Goal: Task Accomplishment & Management: Manage account settings

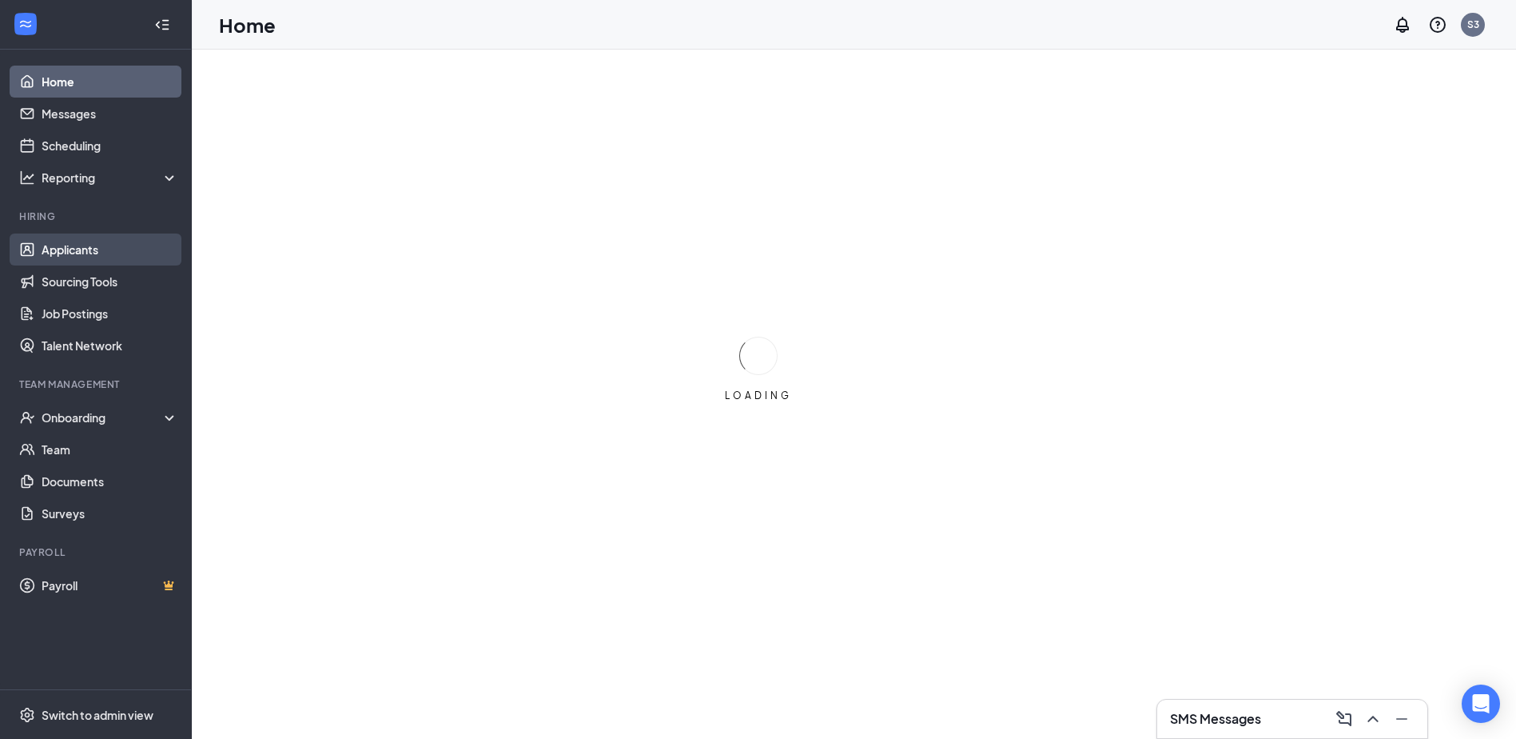
click at [78, 250] on link "Applicants" at bounding box center [110, 249] width 137 height 32
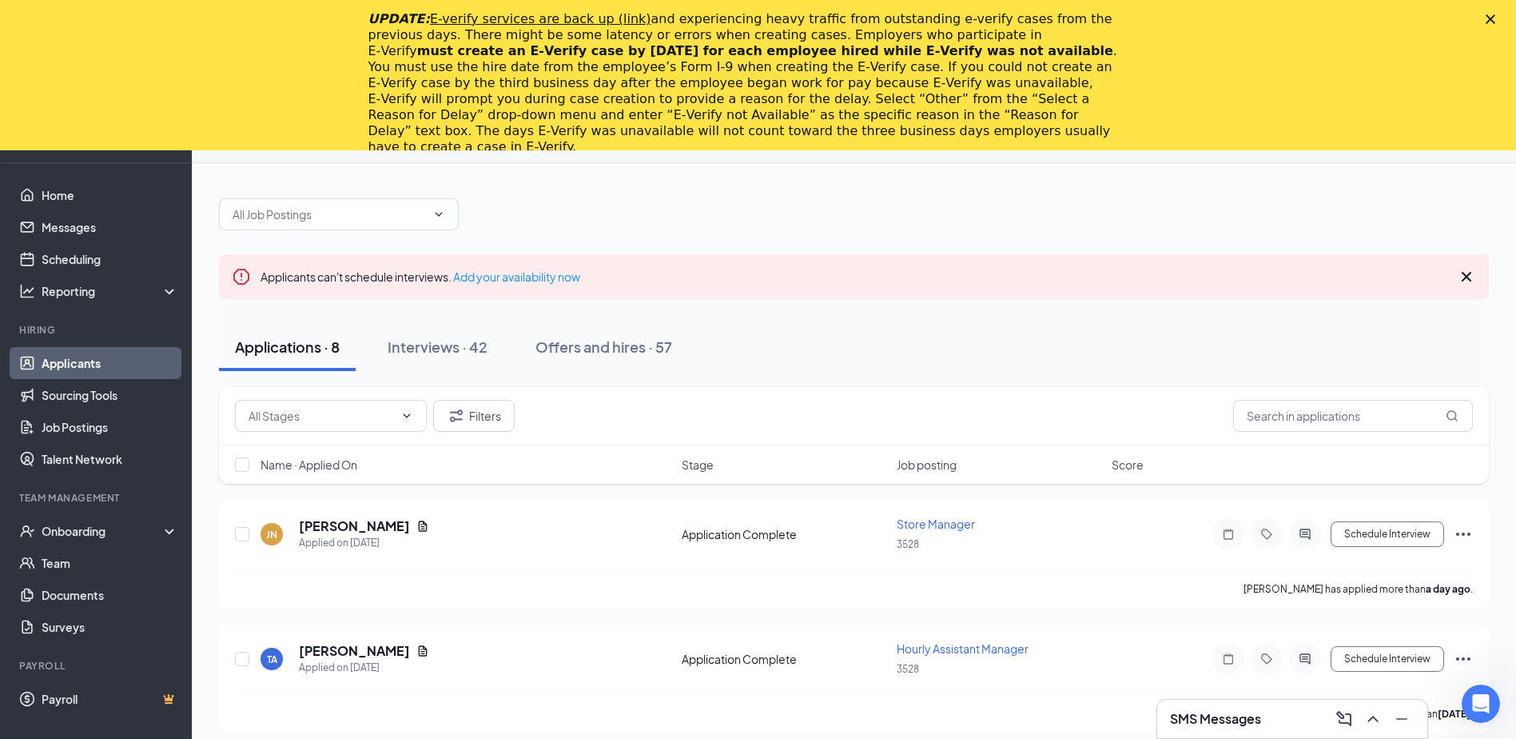
scroll to position [80, 0]
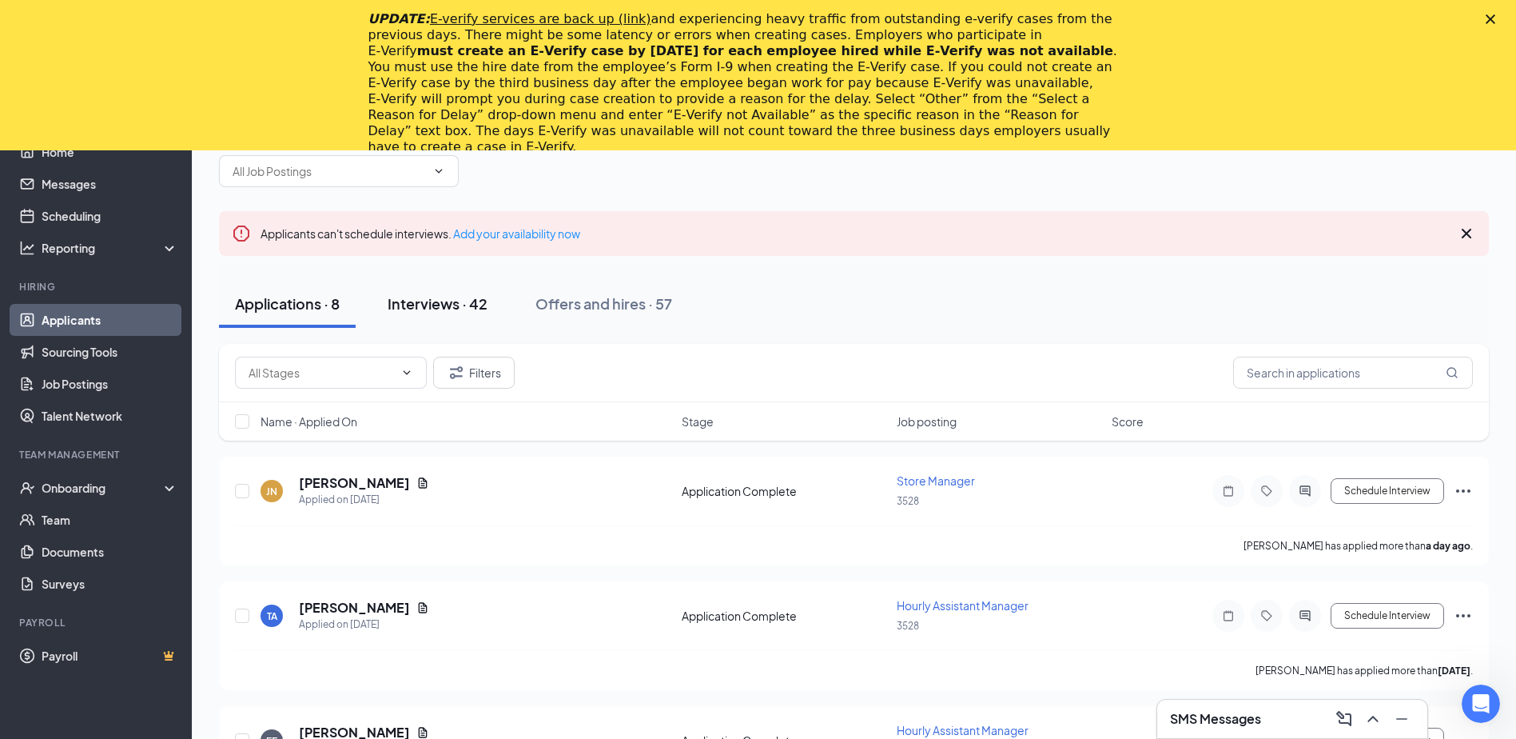
click at [440, 309] on div "Interviews · 42" at bounding box center [438, 303] width 100 height 20
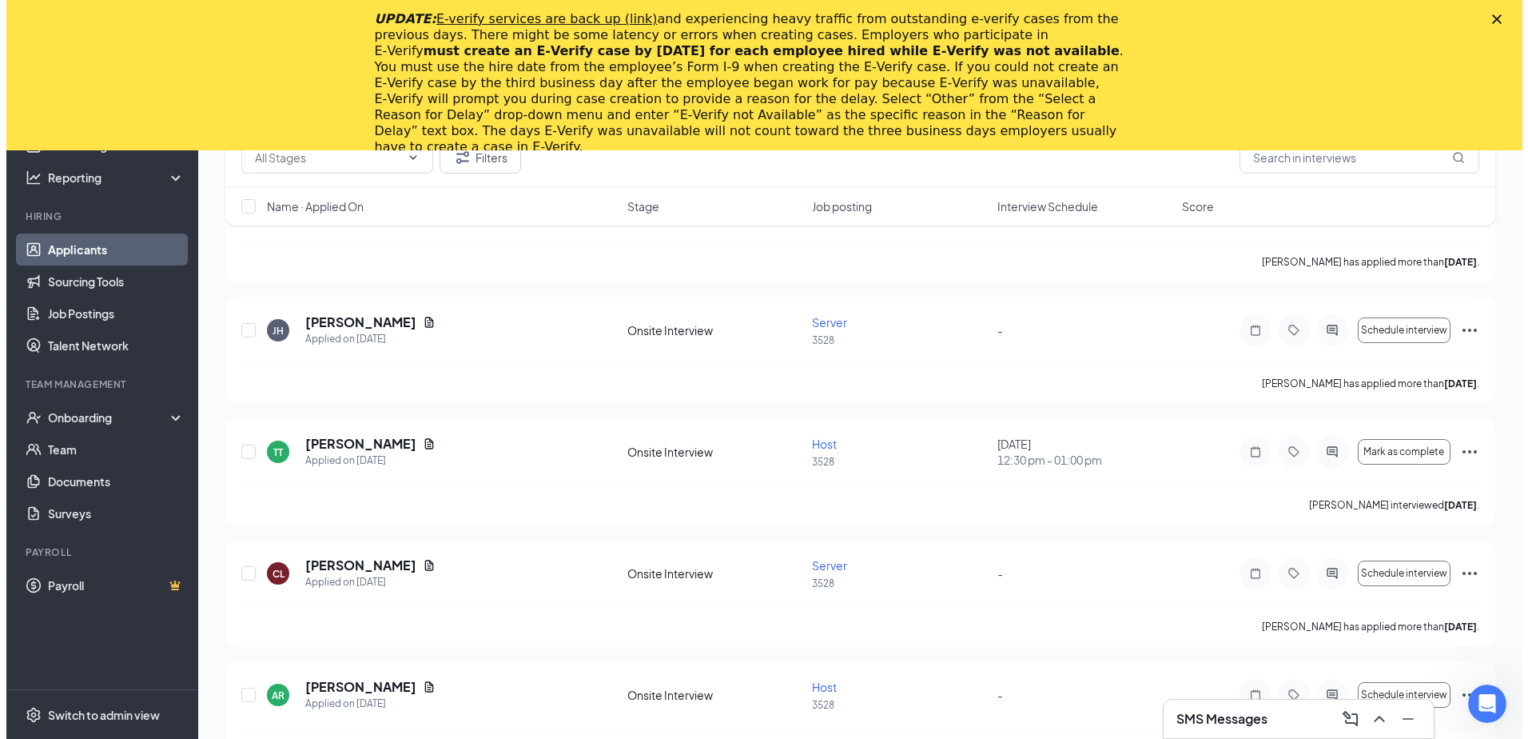
scroll to position [639, 0]
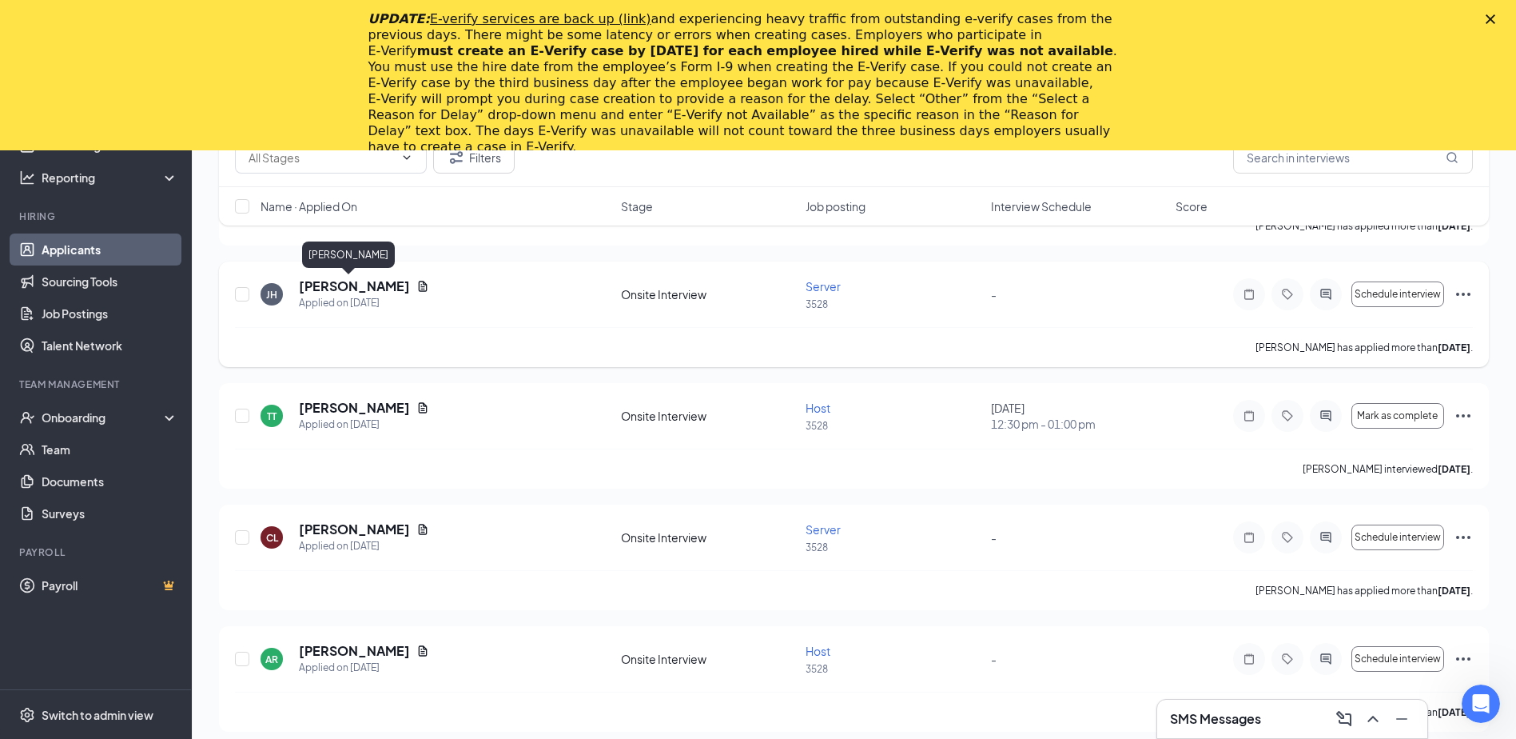
click at [341, 290] on h5 "[PERSON_NAME]" at bounding box center [354, 286] width 111 height 18
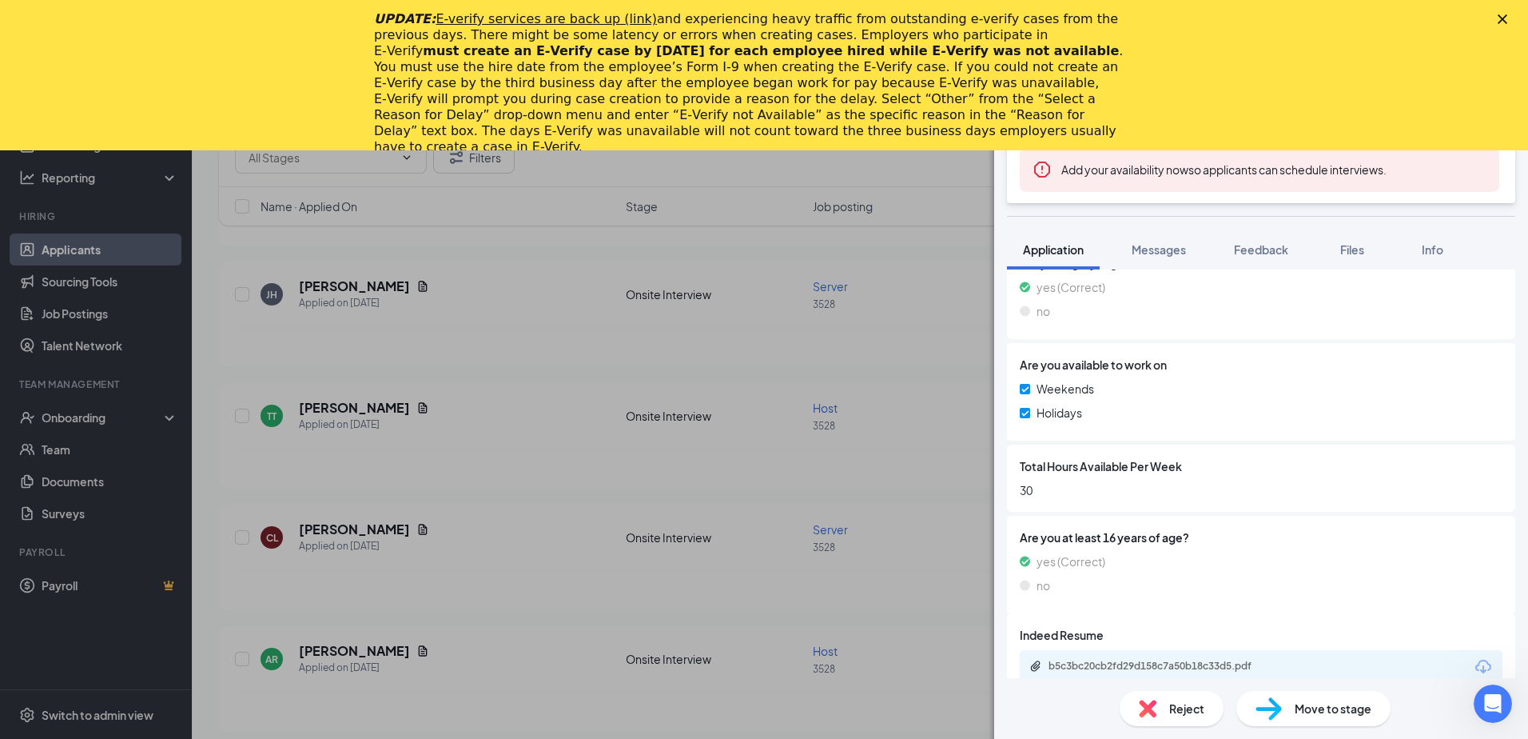
scroll to position [616, 0]
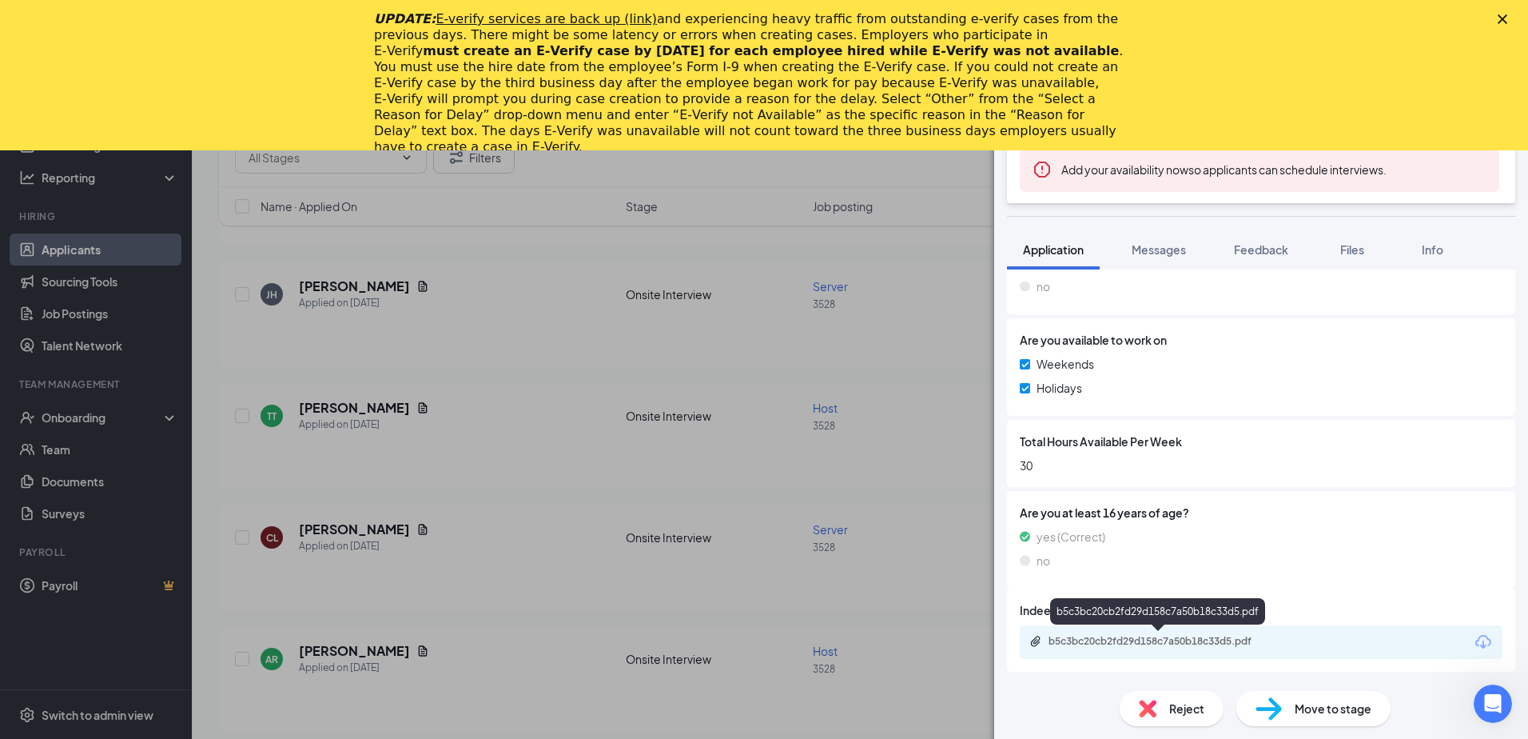
click at [1105, 645] on div "b5c3bc20cb2fd29d158c7a50b18c33d5.pdf" at bounding box center [1161, 641] width 224 height 13
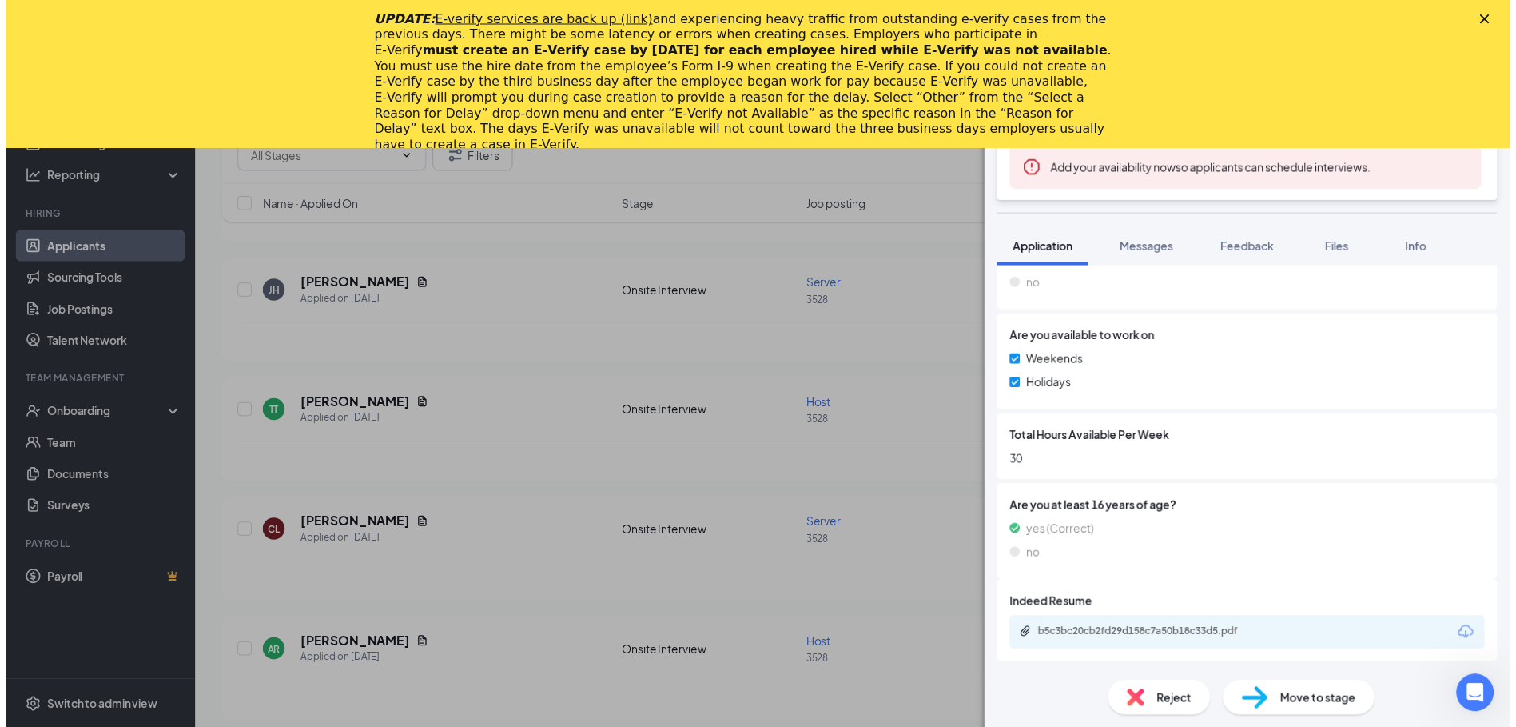
scroll to position [611, 0]
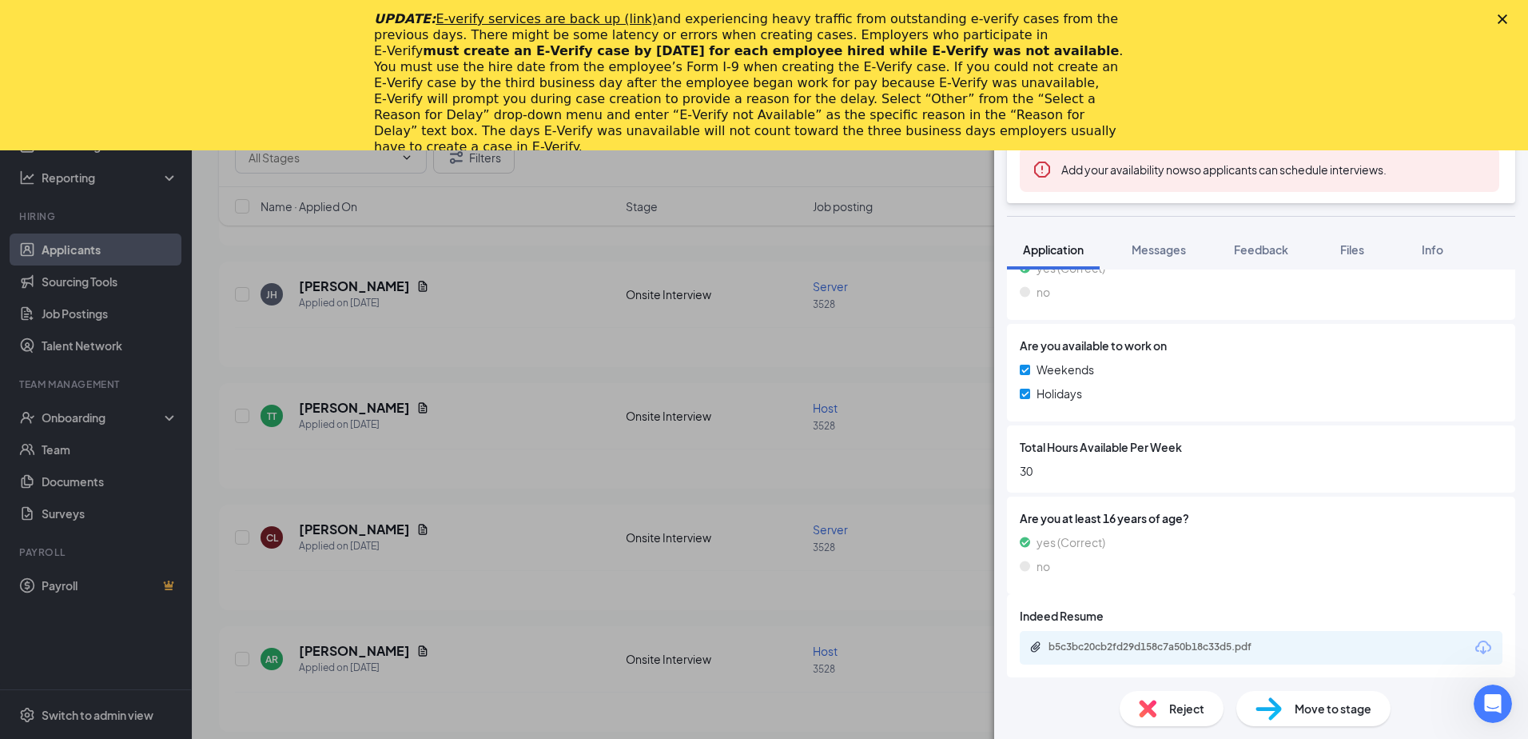
drag, startPoint x: 1495, startPoint y: 18, endPoint x: 1447, endPoint y: 34, distance: 50.6
click at [1493, 18] on div "UPDATE: E-verify services are back up (link) and experiencing heavy traffic fro…" at bounding box center [764, 82] width 1528 height 153
click at [1503, 20] on polygon "Close" at bounding box center [1503, 19] width 10 height 10
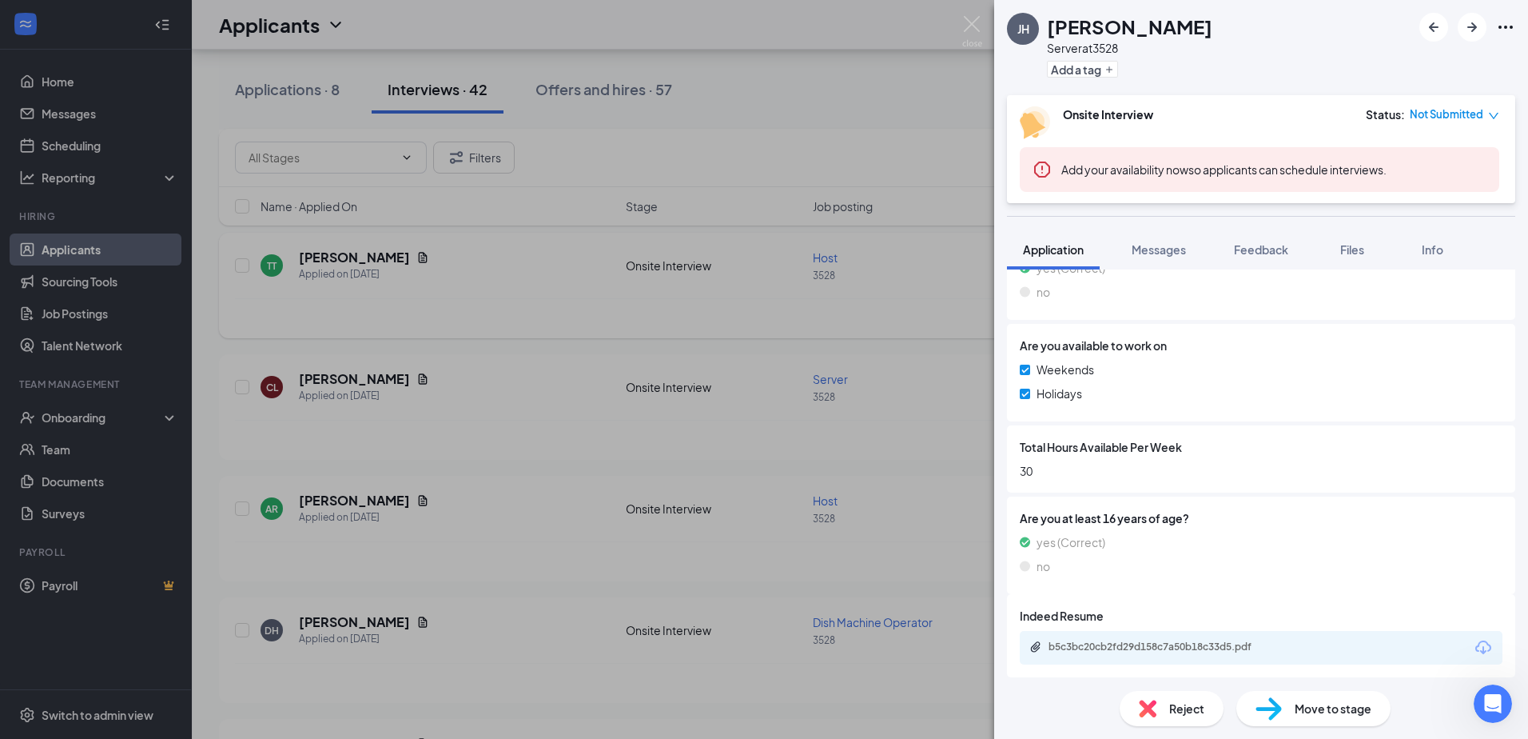
click at [643, 237] on div "[PERSON_NAME] [PERSON_NAME] Server at 3528 Add a tag Onsite Interview Status : …" at bounding box center [764, 369] width 1528 height 739
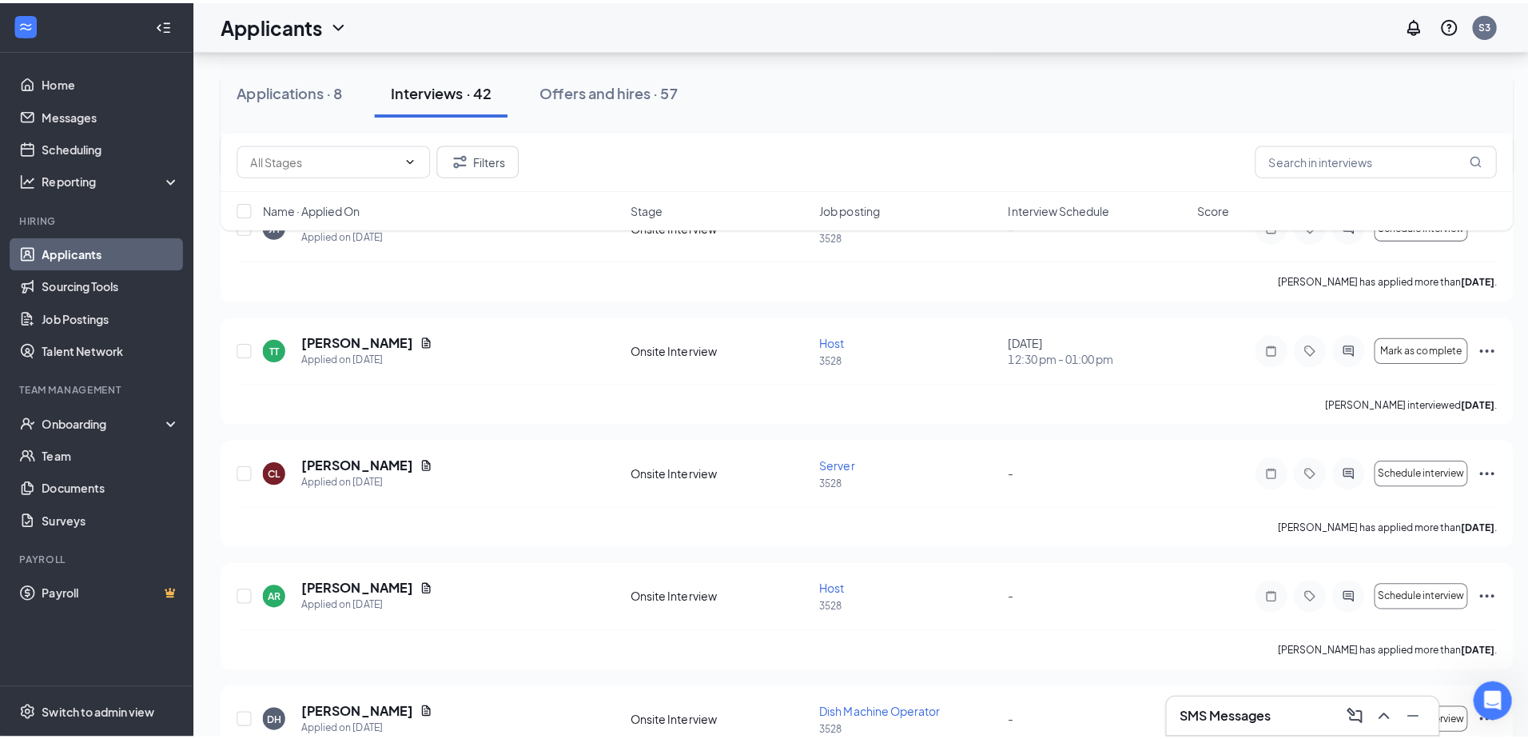
scroll to position [639, 0]
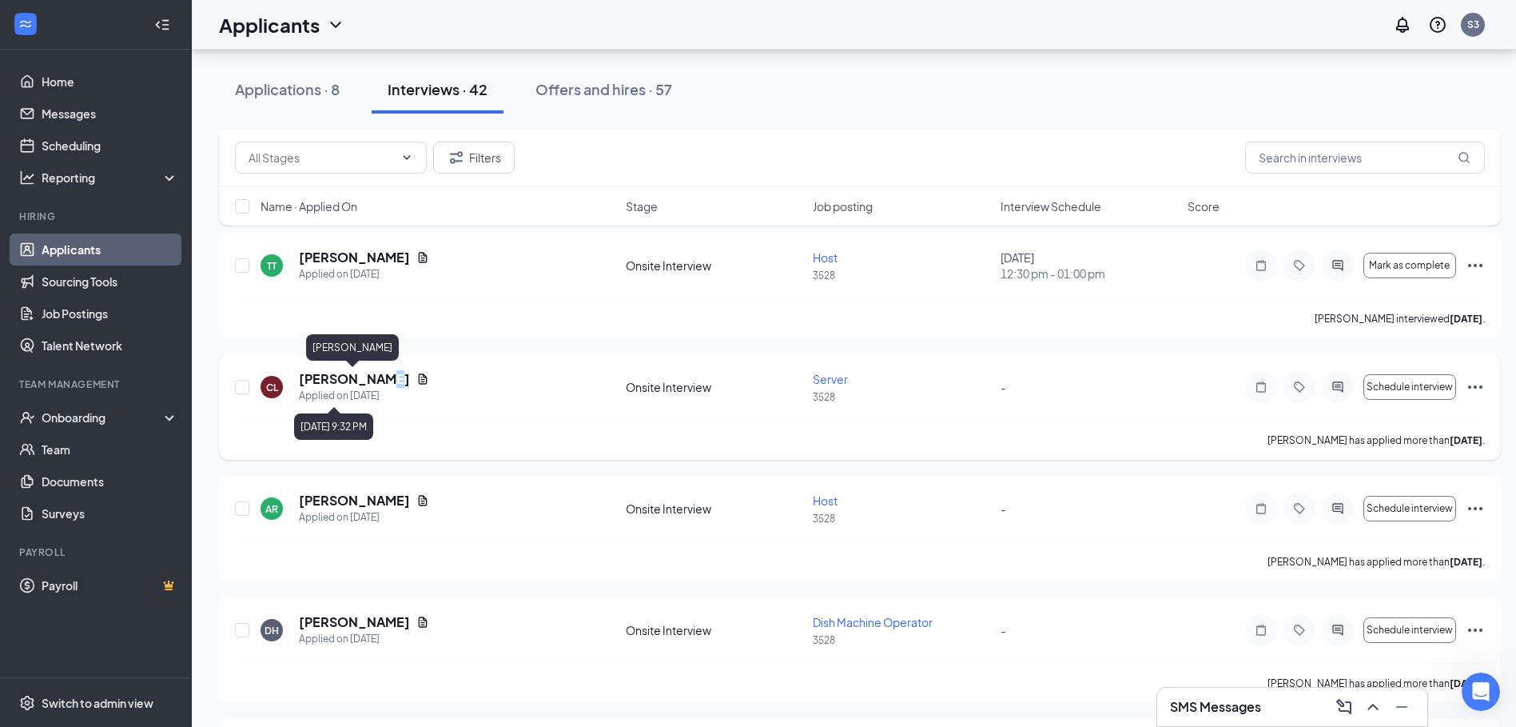
click at [375, 384] on h5 "[PERSON_NAME]" at bounding box center [354, 379] width 111 height 18
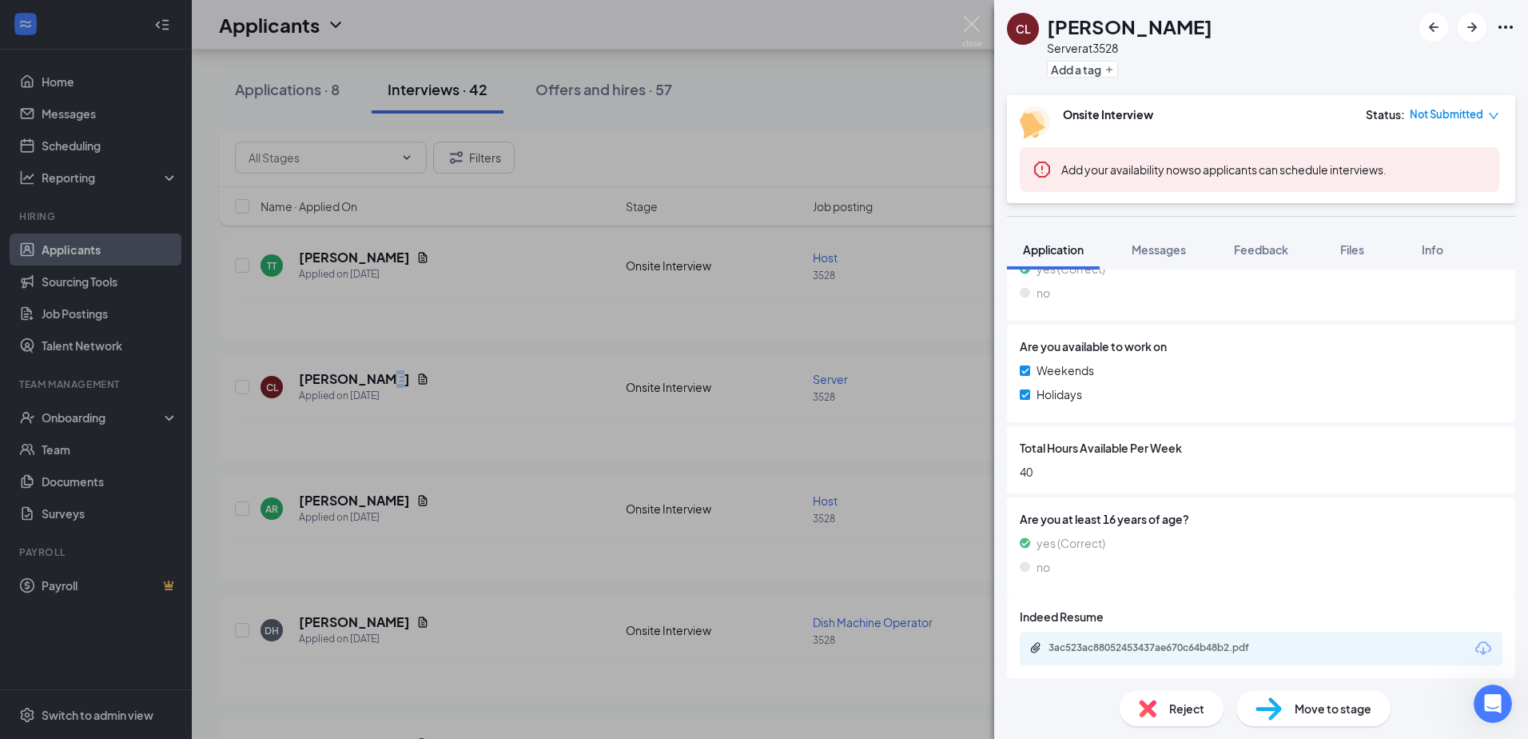
scroll to position [661, 0]
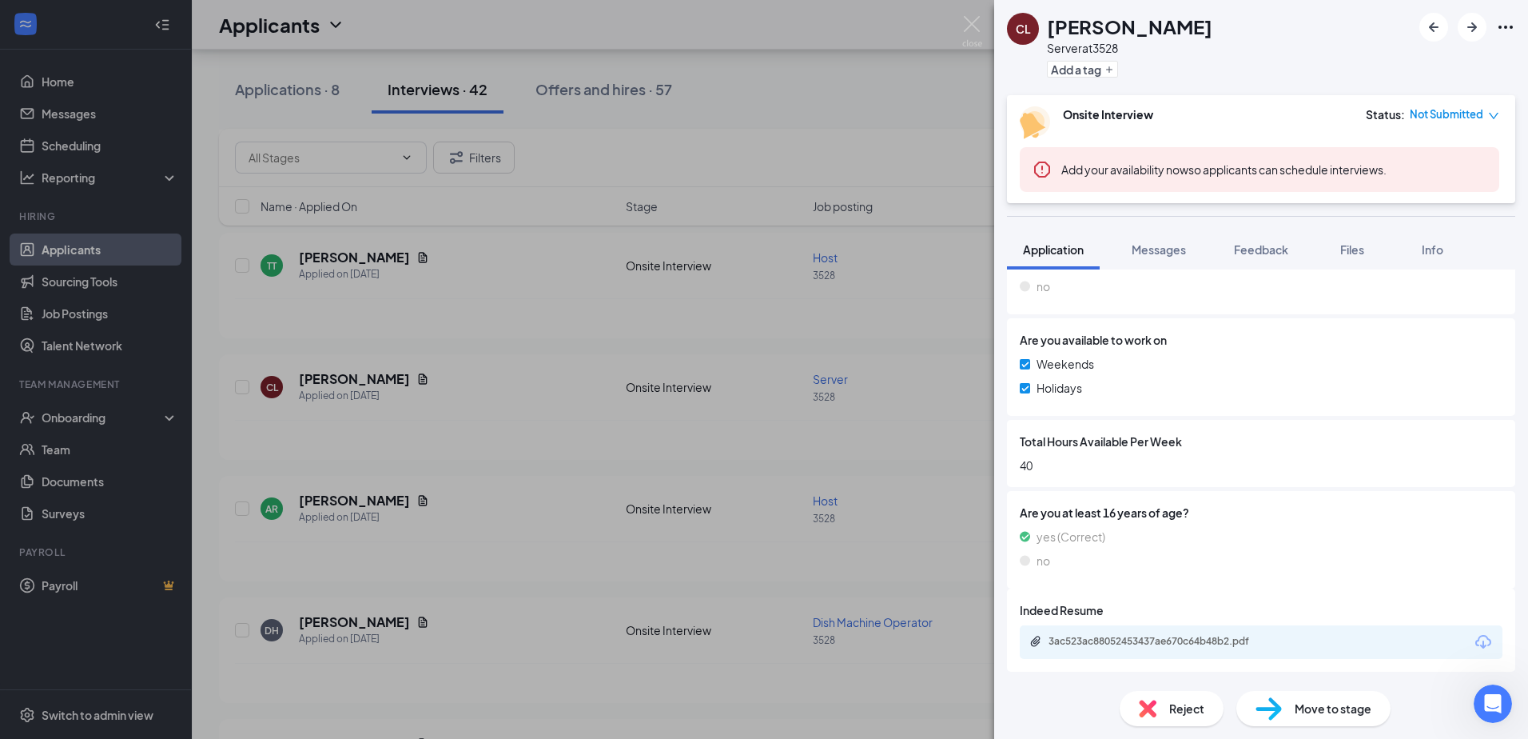
click at [1205, 631] on div "3ac523ac88052453437ae670c64b48b2.pdf" at bounding box center [1261, 642] width 483 height 34
click at [1216, 639] on div "3ac523ac88052453437ae670c64b48b2.pdf" at bounding box center [1161, 641] width 224 height 13
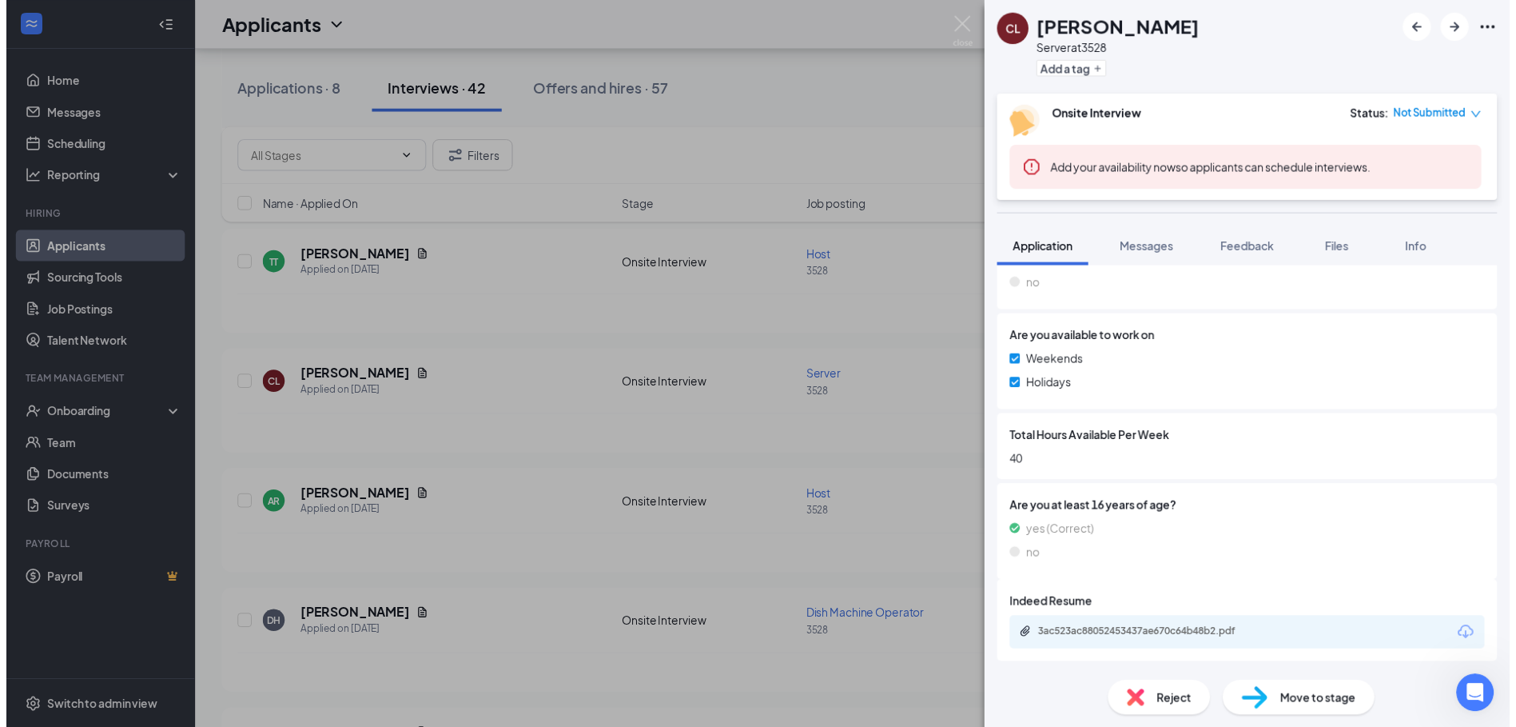
scroll to position [655, 0]
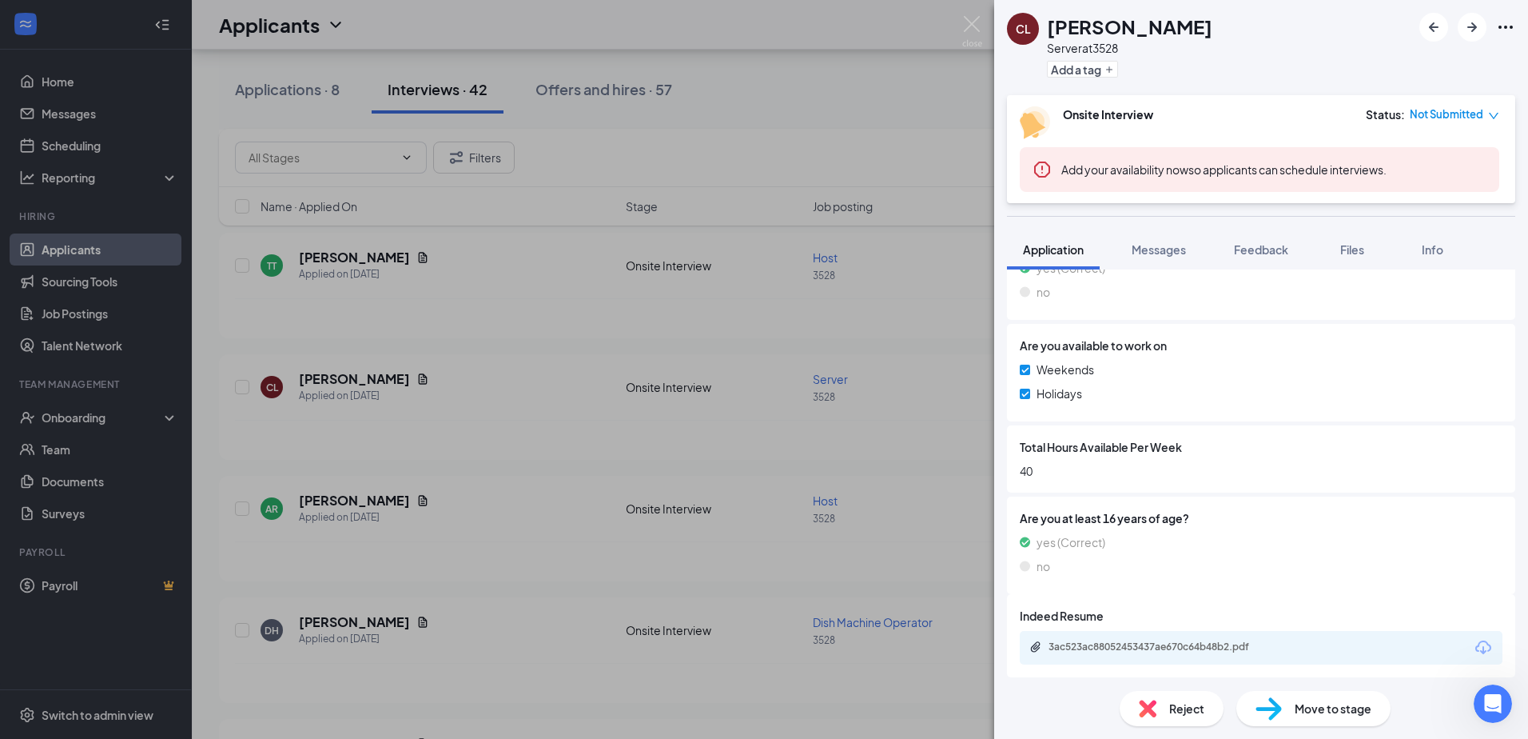
click at [615, 324] on div "CL [PERSON_NAME] Server at 3528 Add a tag Onsite Interview Status : Not Submitt…" at bounding box center [764, 369] width 1528 height 739
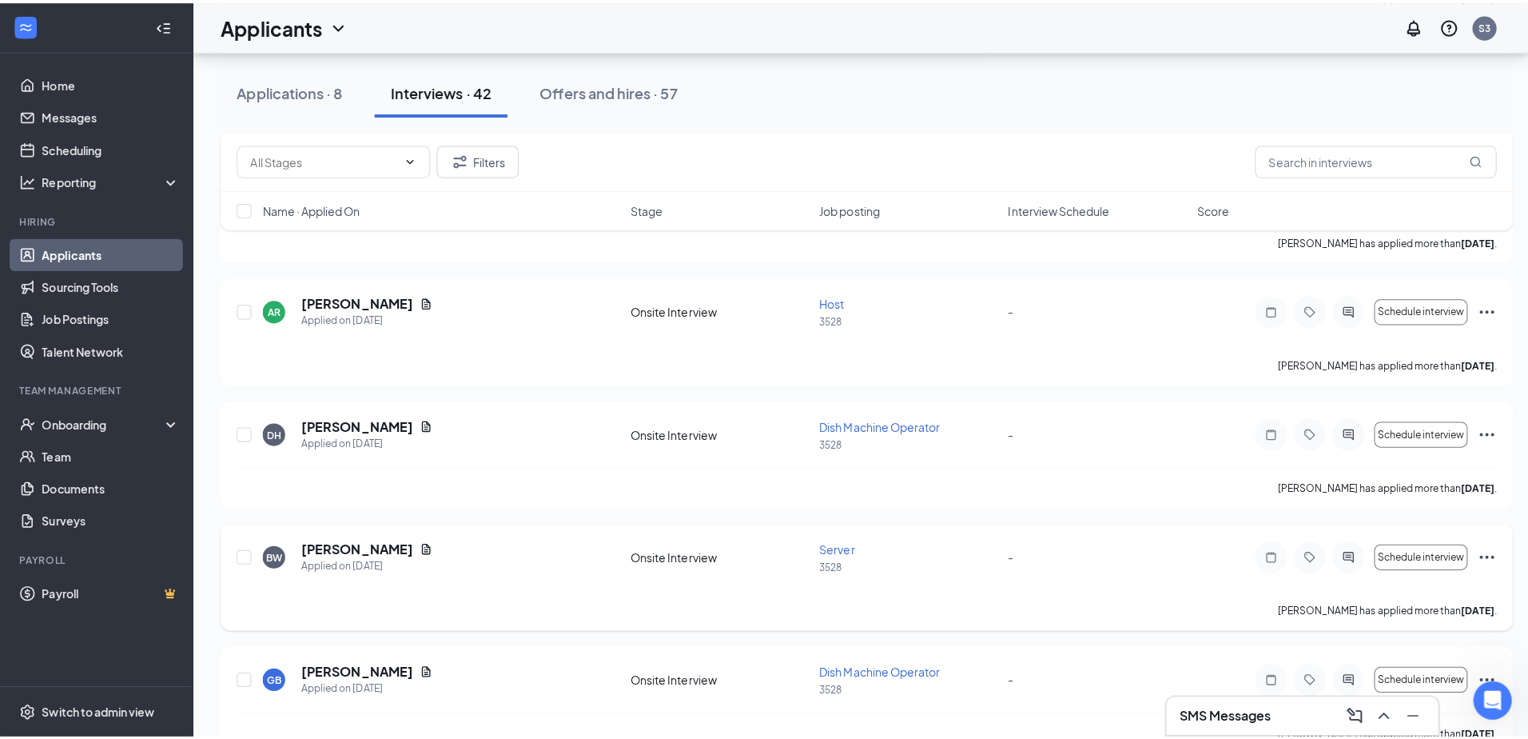
scroll to position [1039, 0]
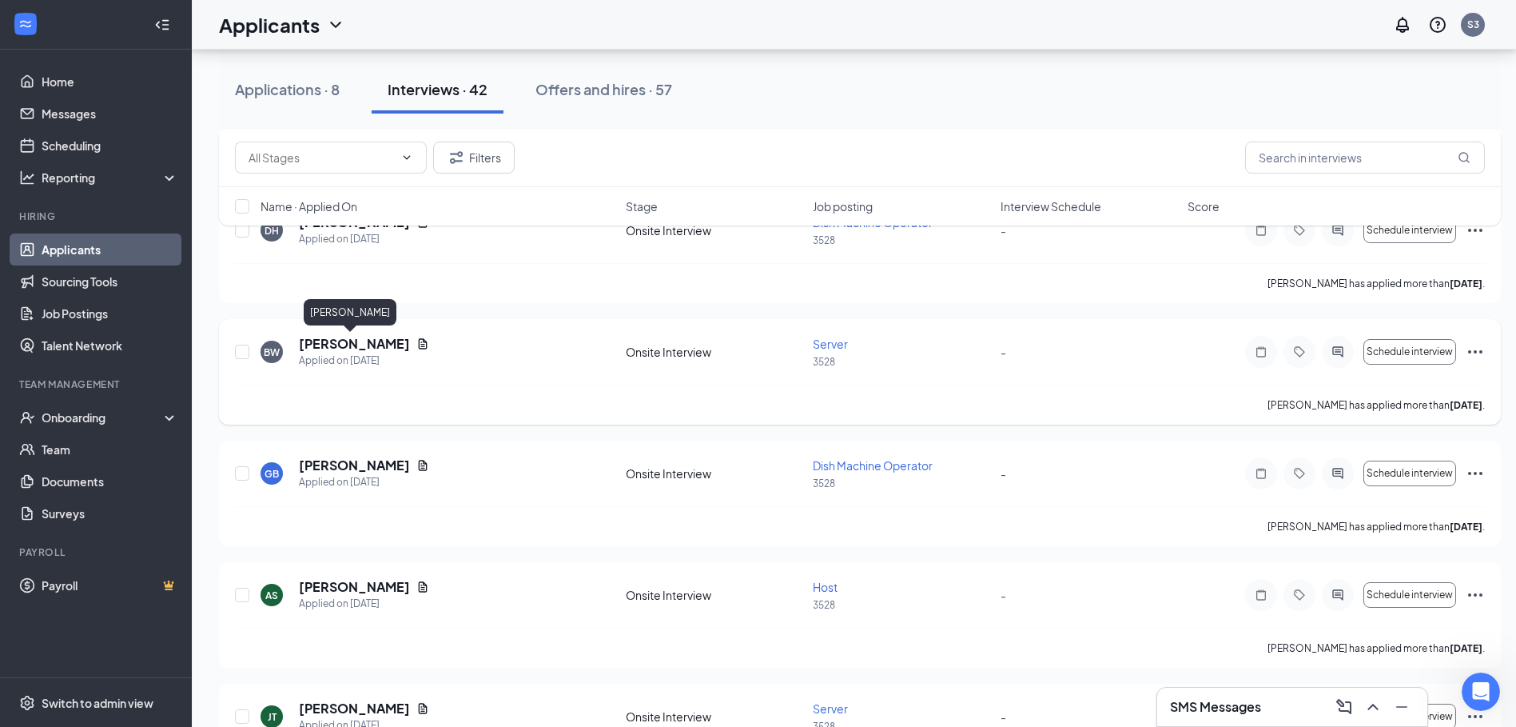
click at [348, 348] on h5 "[PERSON_NAME]" at bounding box center [354, 344] width 111 height 18
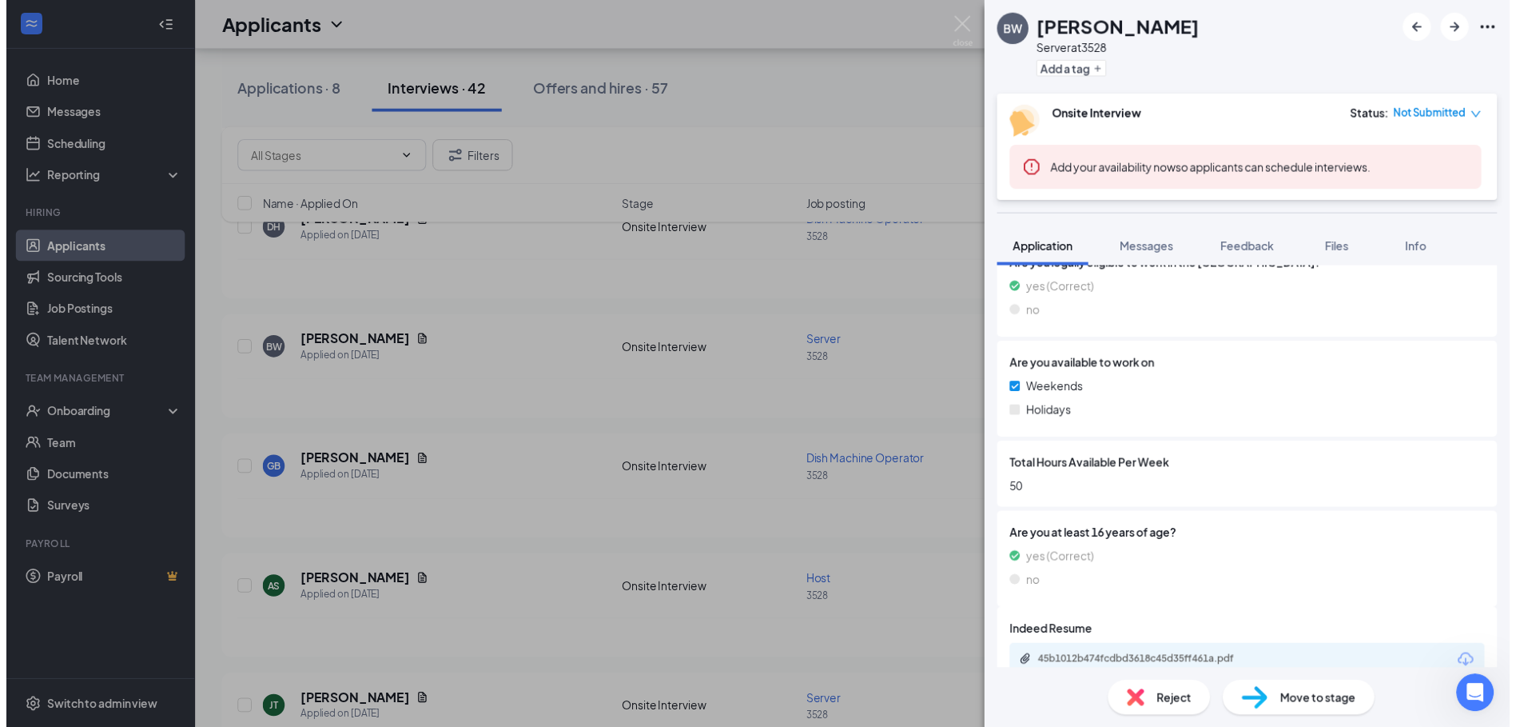
scroll to position [661, 0]
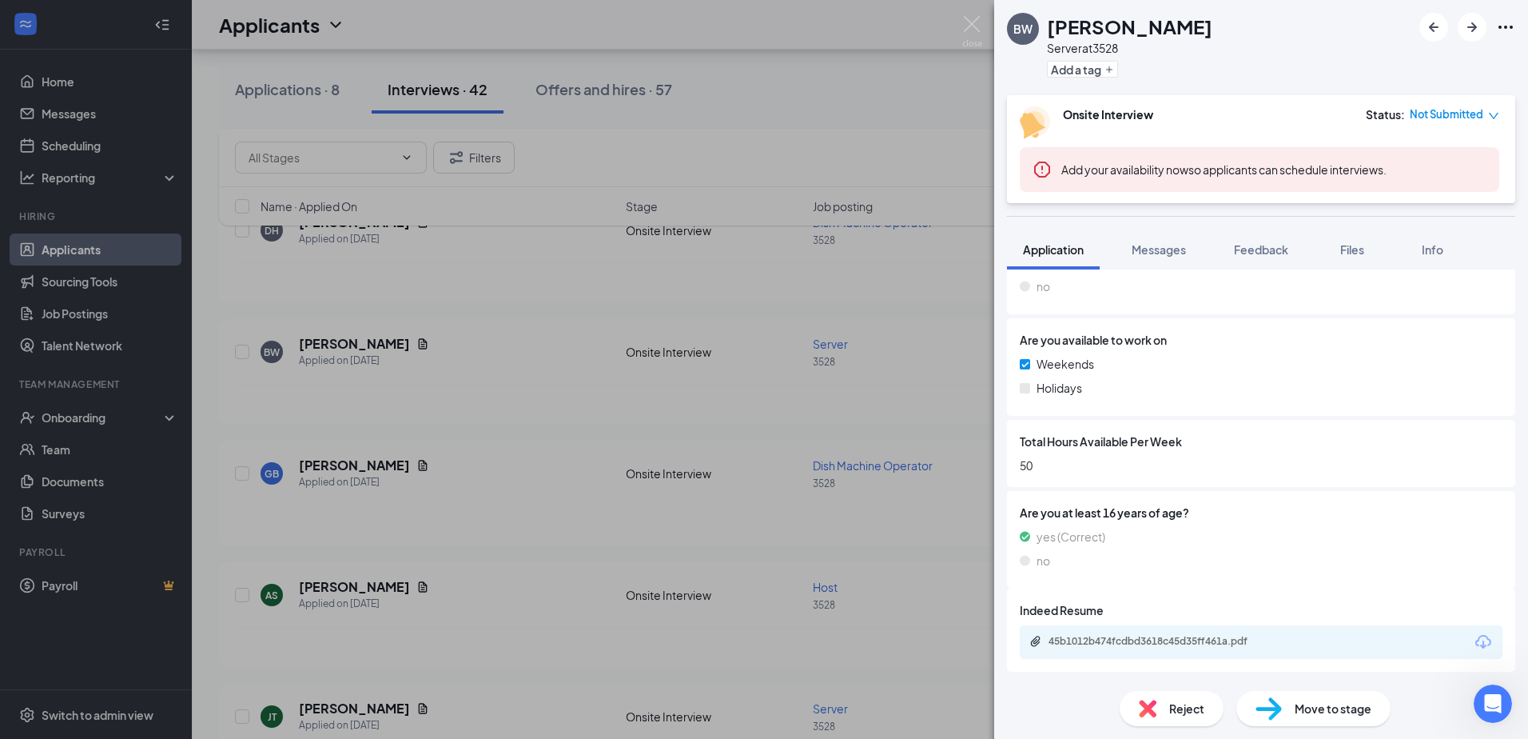
drag, startPoint x: 479, startPoint y: 505, endPoint x: 540, endPoint y: 486, distance: 64.5
click at [480, 504] on div "BW [PERSON_NAME] Server at 3528 Add a tag Onsite Interview Status : Not Submitt…" at bounding box center [764, 369] width 1528 height 739
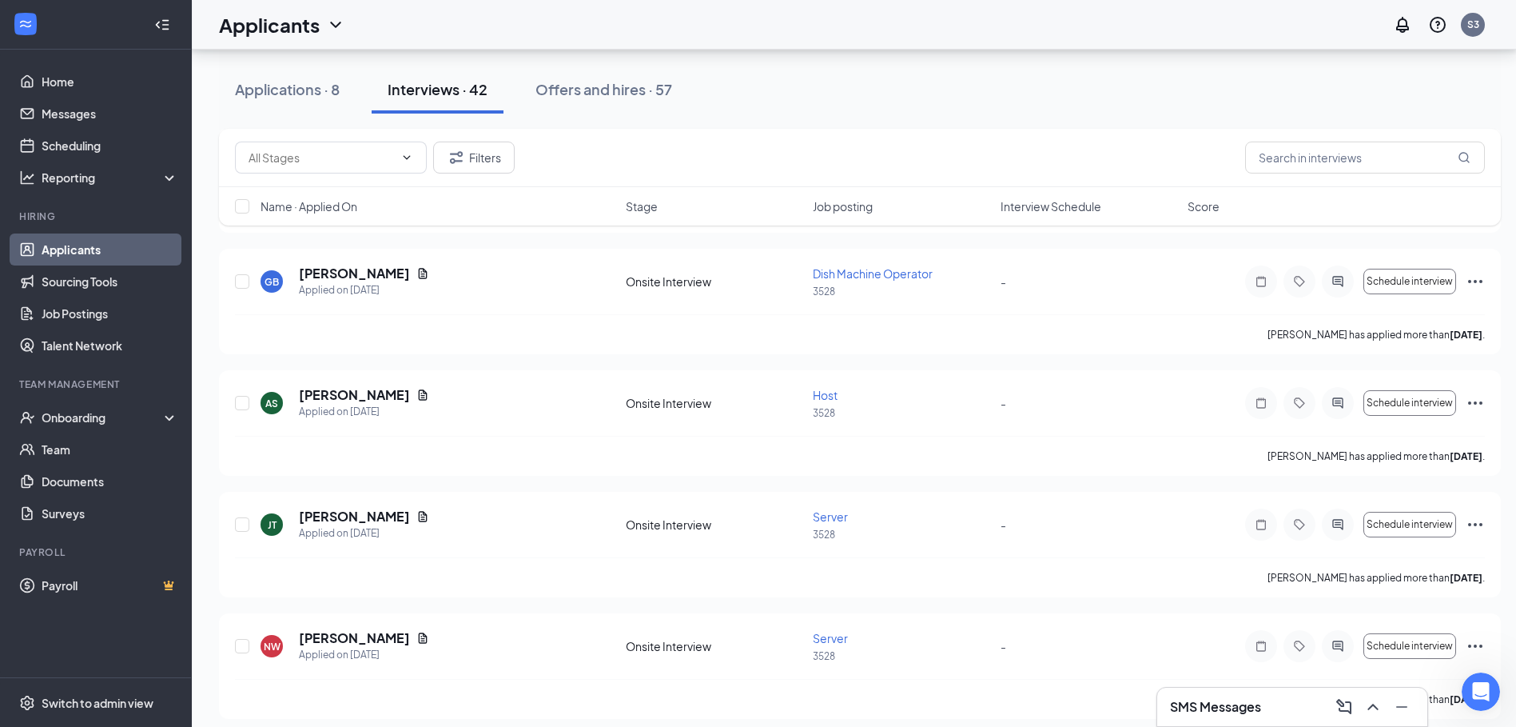
scroll to position [879, 0]
